Goal: Information Seeking & Learning: Check status

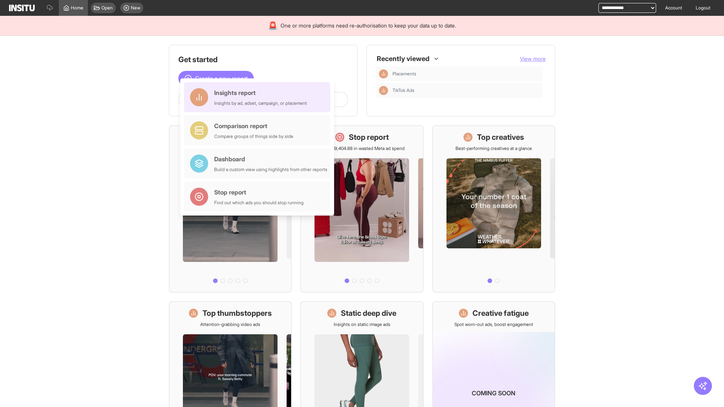
click at [259, 97] on div "Insights report Insights by ad, adset, campaign, or placement" at bounding box center [260, 97] width 93 height 18
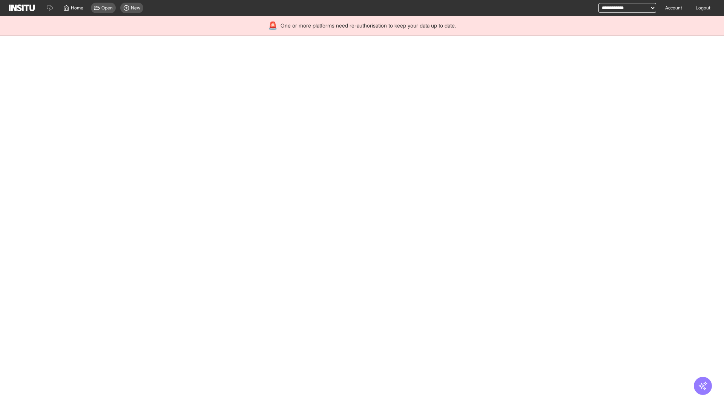
select select "**"
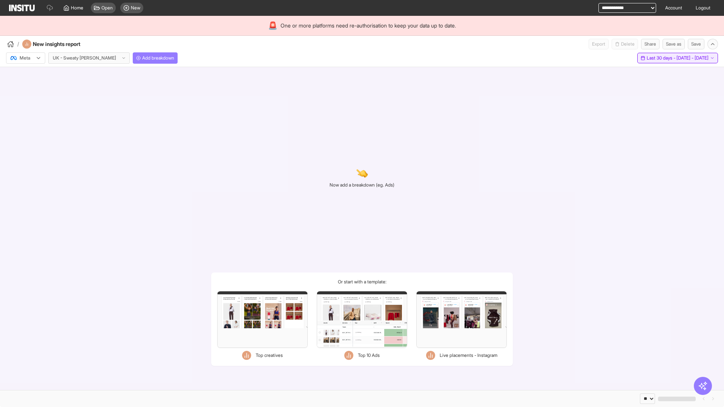
click at [660, 58] on span "Last 30 days - [DATE] - [DATE]" at bounding box center [678, 58] width 62 height 6
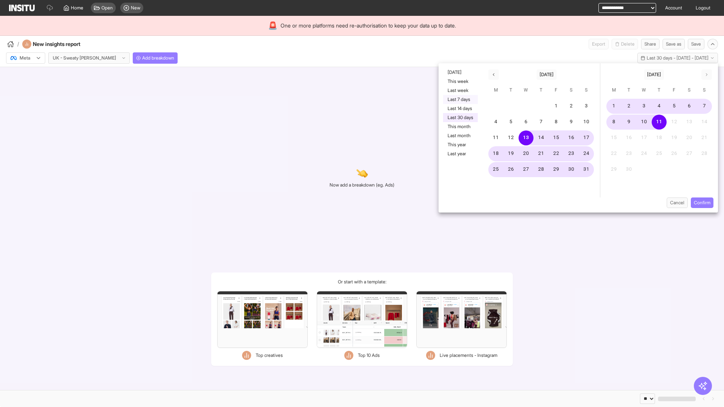
click at [460, 100] on button "Last 7 days" at bounding box center [460, 99] width 35 height 9
